Goal: Task Accomplishment & Management: Manage account settings

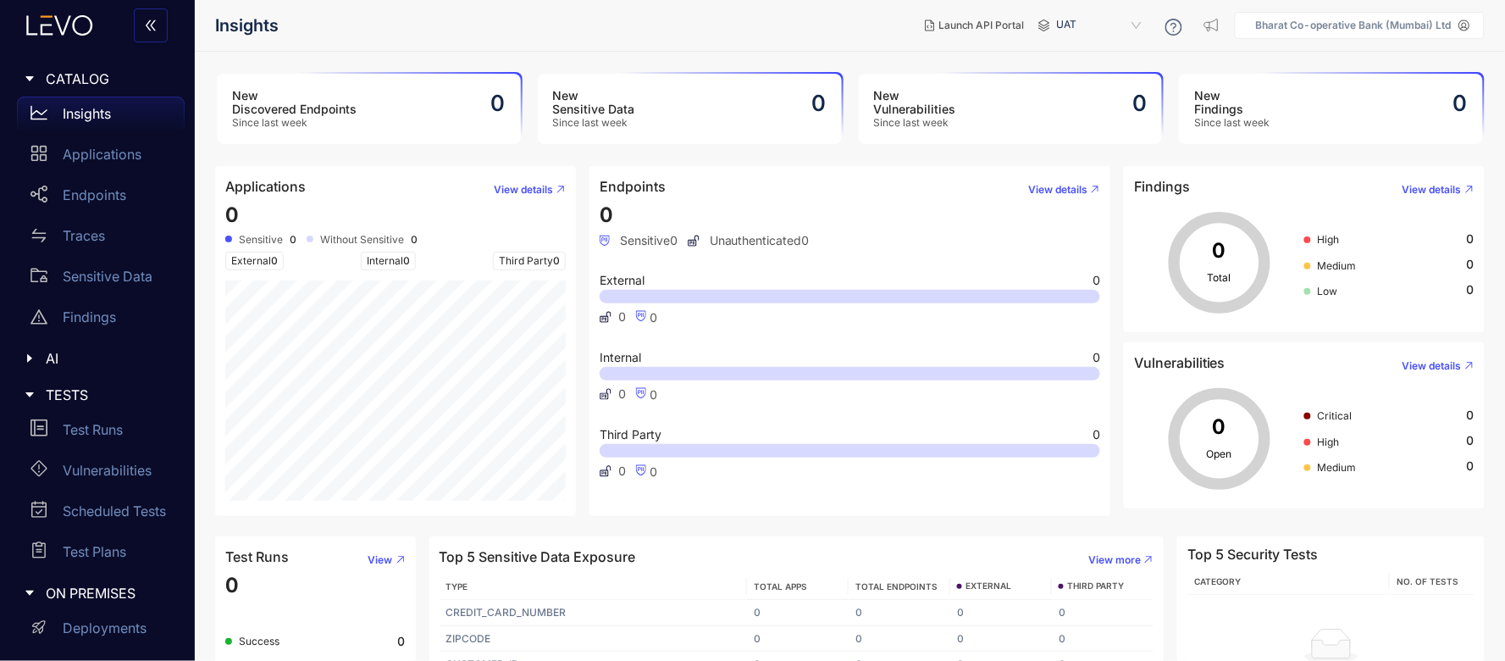
click at [1397, 18] on aside "Bharat Co-operative Bank (Mumbai) Ltd" at bounding box center [1360, 25] width 250 height 27
click at [1274, 15] on aside "Bharat Co-operative Bank (Mumbai) Ltd" at bounding box center [1360, 25] width 250 height 27
click at [1469, 24] on icon at bounding box center [1464, 25] width 12 height 12
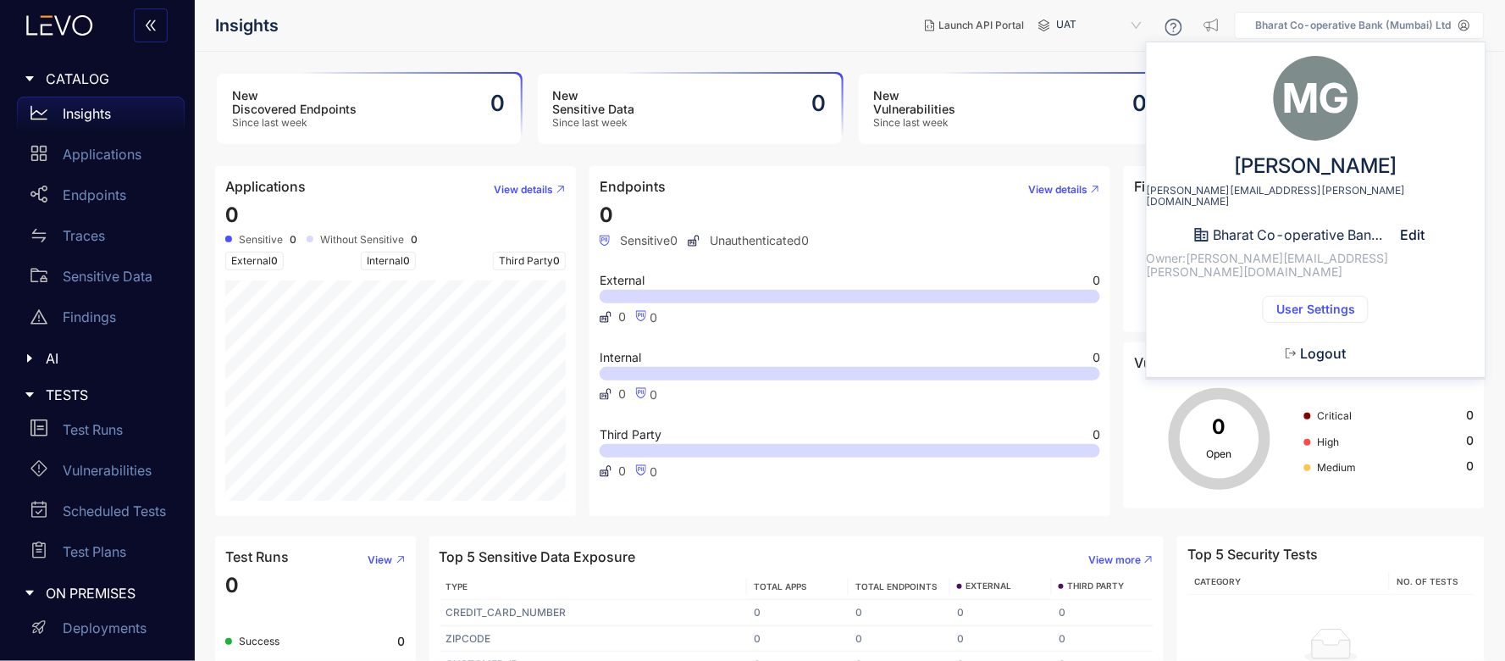
click at [1321, 346] on span "Logout" at bounding box center [1323, 353] width 46 height 15
